Goal: Entertainment & Leisure: Consume media (video, audio)

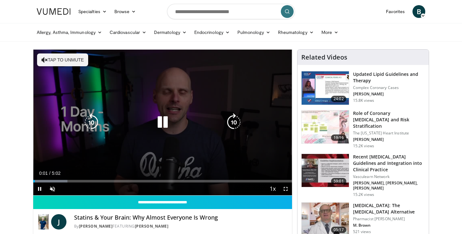
click at [56, 61] on button "Tap to unmute" at bounding box center [62, 59] width 51 height 13
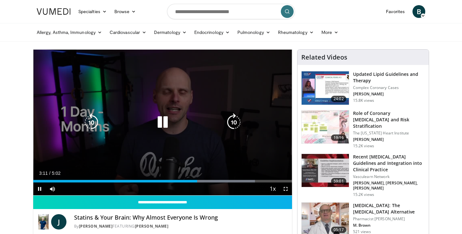
click at [159, 120] on icon "Video Player" at bounding box center [163, 122] width 18 height 18
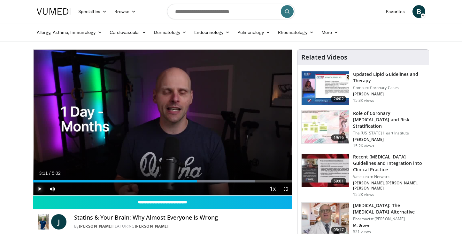
click at [39, 189] on span "Video Player" at bounding box center [39, 188] width 13 height 13
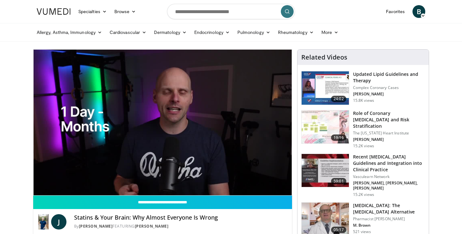
scroll to position [52, 0]
